Goal: Task Accomplishment & Management: Manage account settings

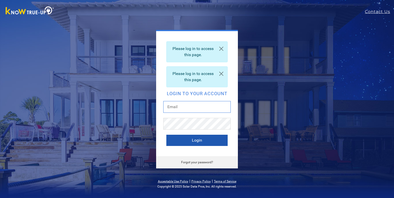
type input "[EMAIL_ADDRESS][DOMAIN_NAME]"
click at [199, 139] on button "Login" at bounding box center [196, 140] width 61 height 11
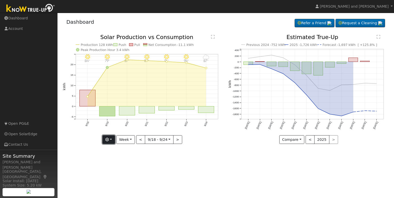
click at [109, 142] on button "button" at bounding box center [108, 139] width 13 height 9
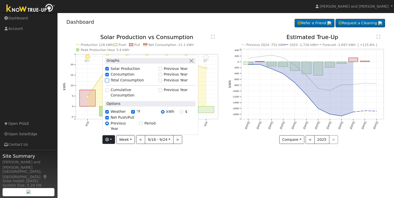
click at [108, 82] on input "Total Consumption" at bounding box center [107, 81] width 4 height 4
checkbox input "true"
click at [205, 162] on div "User Profile First name Last name Email Email Notifications No Emails No Emails…" at bounding box center [225, 105] width 336 height 185
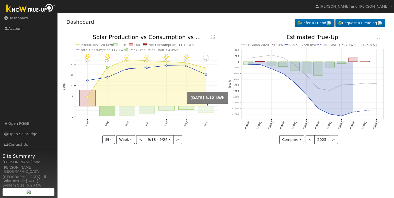
click at [206, 111] on rect "onclick=""" at bounding box center [206, 110] width 16 height 7
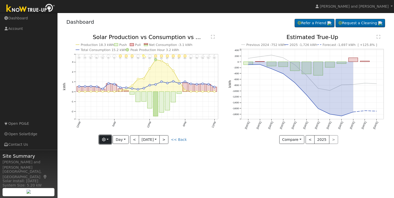
click at [108, 140] on button "button" at bounding box center [105, 139] width 13 height 9
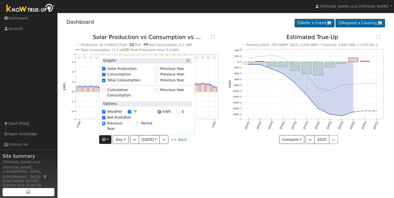
click at [201, 160] on div "User Profile First name Last name Email Email Notifications No Emails No Emails…" at bounding box center [225, 105] width 336 height 185
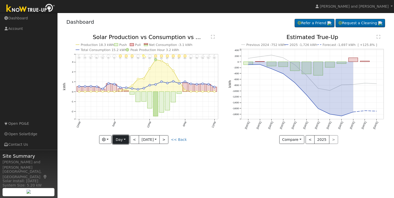
click at [122, 142] on button "Day" at bounding box center [121, 139] width 16 height 9
click at [126, 163] on link "Month" at bounding box center [131, 164] width 36 height 7
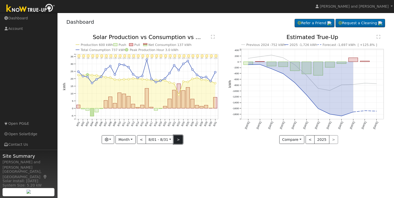
click at [179, 143] on button ">" at bounding box center [178, 139] width 9 height 9
type input "[DATE]"
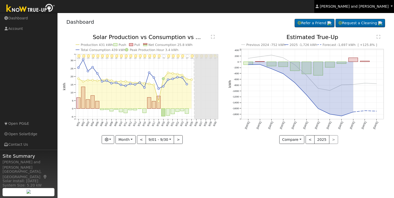
click at [376, 8] on span "[PERSON_NAME] and [PERSON_NAME]" at bounding box center [354, 6] width 69 height 4
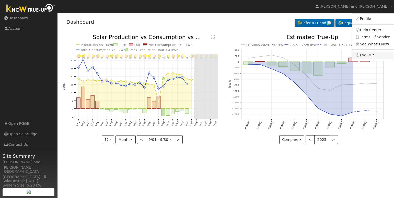
click at [372, 55] on link "Log Out" at bounding box center [373, 55] width 42 height 7
